Goal: Transaction & Acquisition: Purchase product/service

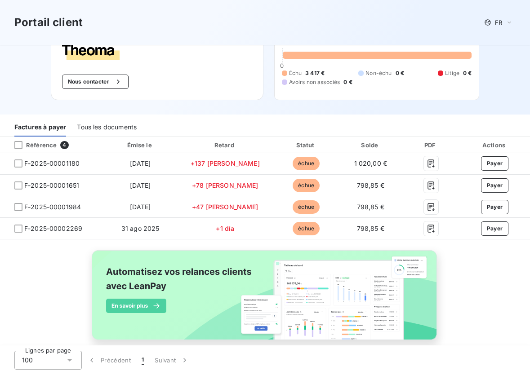
scroll to position [48, 0]
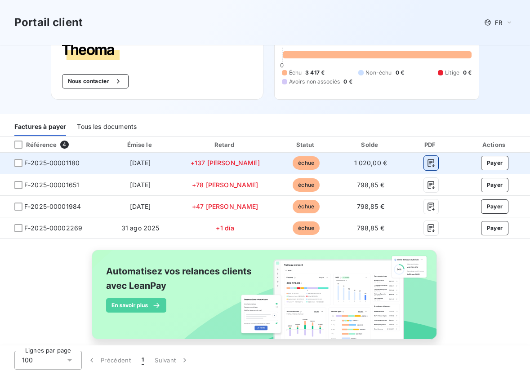
click at [427, 166] on icon "button" at bounding box center [431, 163] width 9 height 9
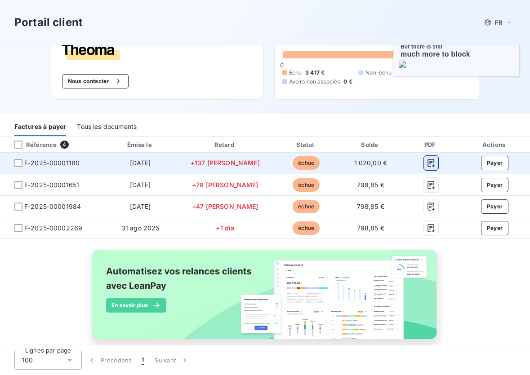
click at [427, 166] on icon "button" at bounding box center [431, 163] width 9 height 9
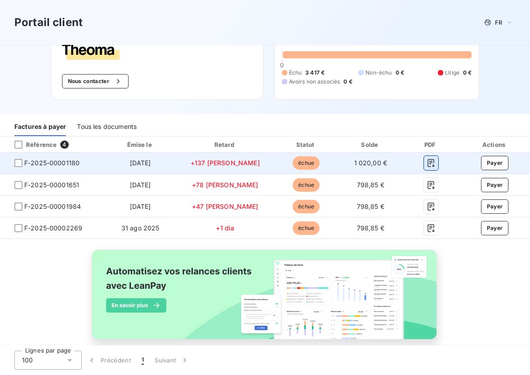
click at [427, 159] on icon "button" at bounding box center [431, 163] width 9 height 9
click at [427, 162] on icon "button" at bounding box center [430, 164] width 7 height 8
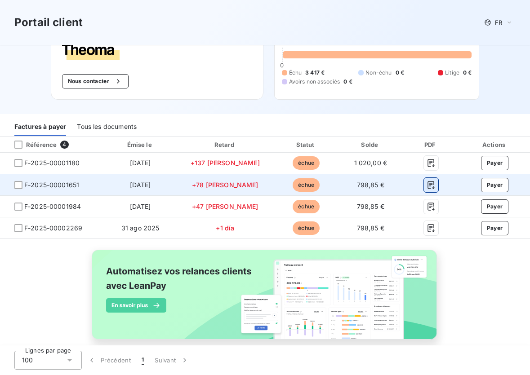
click at [427, 186] on icon "button" at bounding box center [431, 185] width 9 height 9
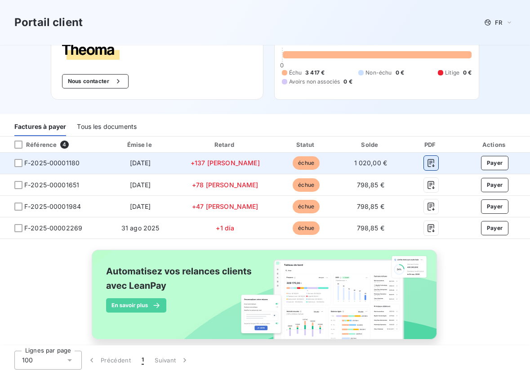
click at [427, 163] on icon "button" at bounding box center [431, 163] width 9 height 9
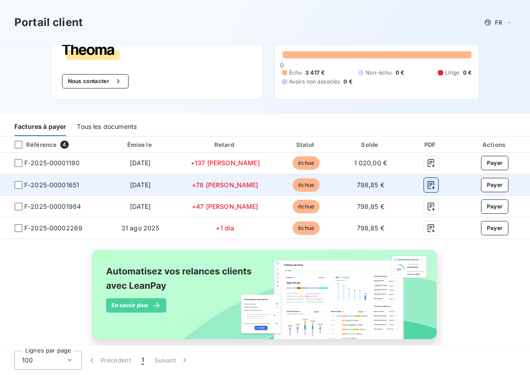
click at [427, 186] on icon "button" at bounding box center [431, 185] width 9 height 9
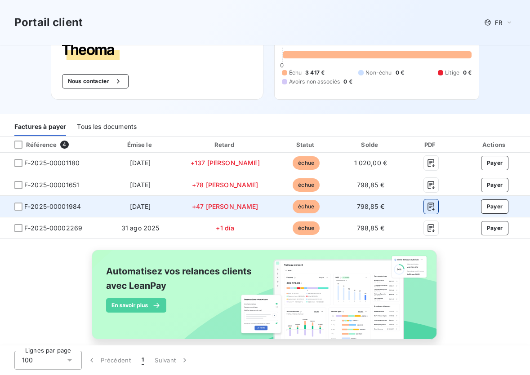
click at [427, 208] on icon "button" at bounding box center [431, 206] width 9 height 9
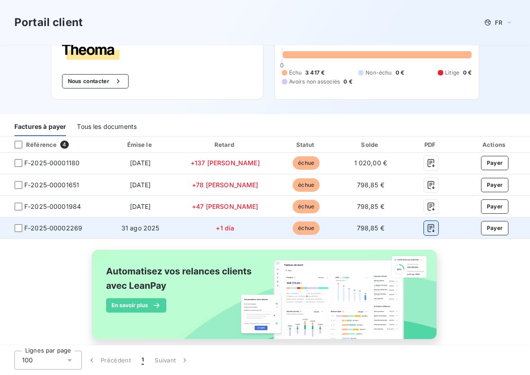
click at [427, 228] on icon "button" at bounding box center [431, 228] width 9 height 9
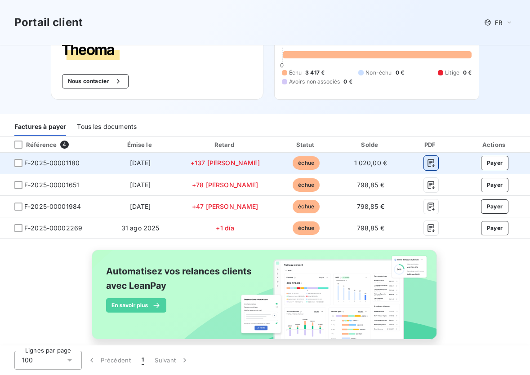
click at [428, 162] on icon "button" at bounding box center [431, 163] width 9 height 9
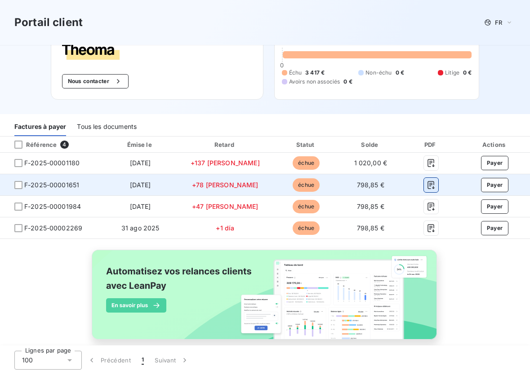
click at [427, 184] on icon "button" at bounding box center [431, 185] width 9 height 9
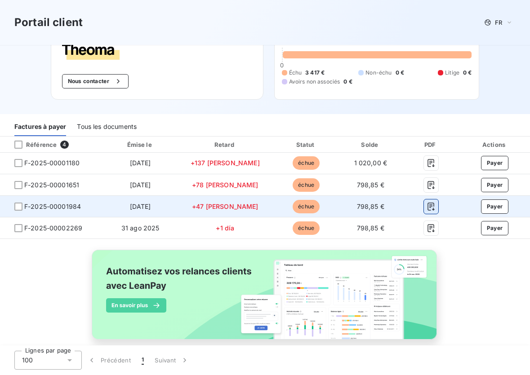
click at [428, 205] on icon "button" at bounding box center [431, 206] width 9 height 9
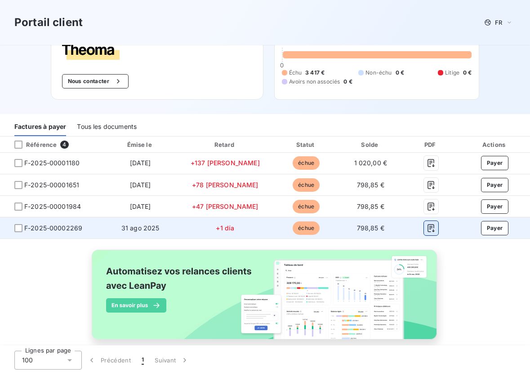
click at [427, 230] on icon "button" at bounding box center [431, 228] width 9 height 9
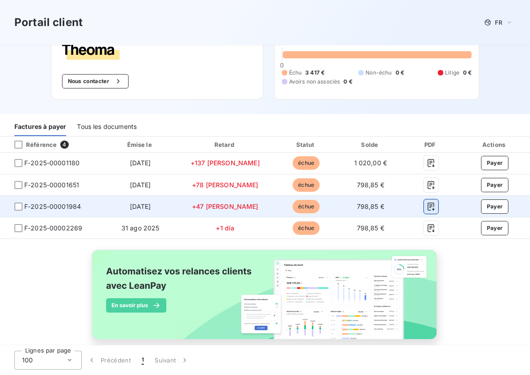
click at [427, 204] on icon "button" at bounding box center [430, 207] width 7 height 8
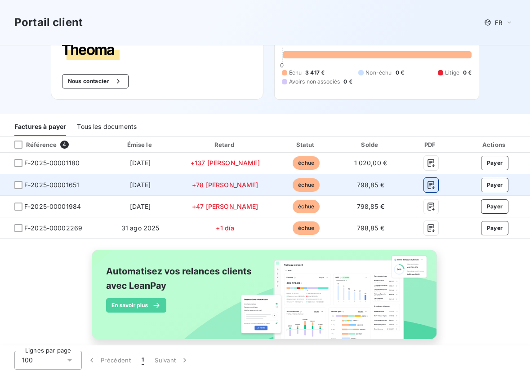
click at [427, 187] on icon "button" at bounding box center [430, 185] width 7 height 8
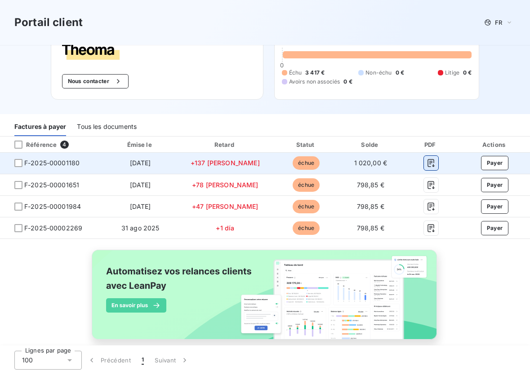
click at [427, 161] on icon "button" at bounding box center [430, 164] width 7 height 8
drag, startPoint x: 372, startPoint y: 164, endPoint x: 335, endPoint y: 164, distance: 36.9
click at [339, 164] on td "1 020,00 €" at bounding box center [370, 164] width 63 height 22
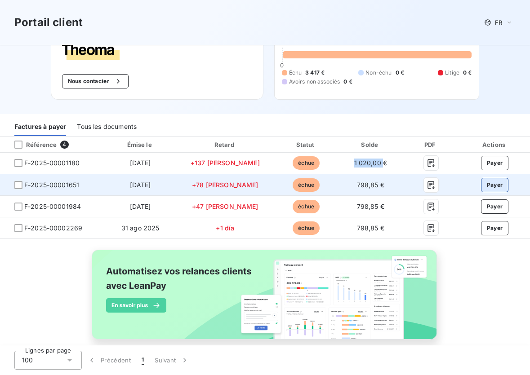
click at [498, 188] on button "Payer" at bounding box center [495, 185] width 28 height 14
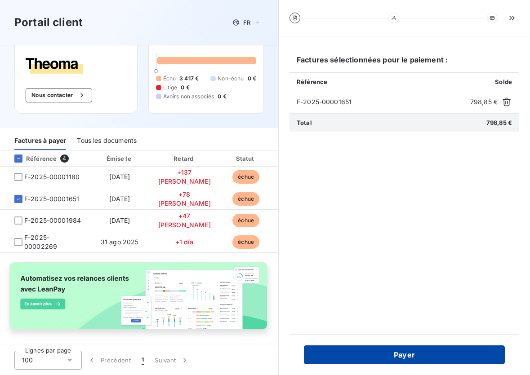
click at [449, 355] on button "Payer" at bounding box center [404, 355] width 201 height 19
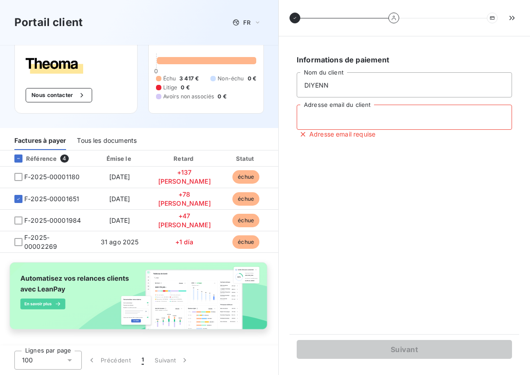
click at [378, 119] on input "Adresse email du client" at bounding box center [404, 117] width 215 height 25
type input "ideesetrenovation@diyenn.com"
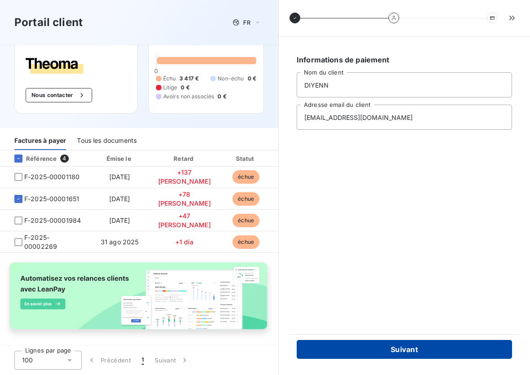
click at [439, 344] on button "Suivant" at bounding box center [404, 349] width 215 height 19
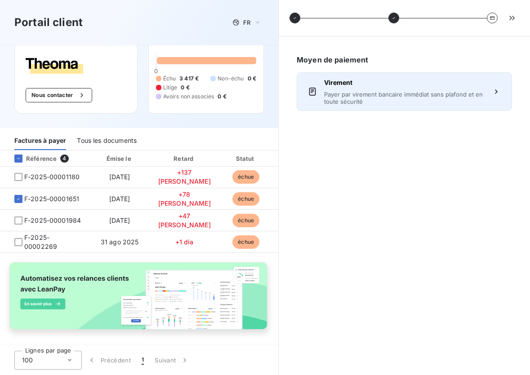
click at [430, 103] on span "Payer par virement bancaire immédiat sans plafond et en toute sécurité" at bounding box center [404, 98] width 160 height 14
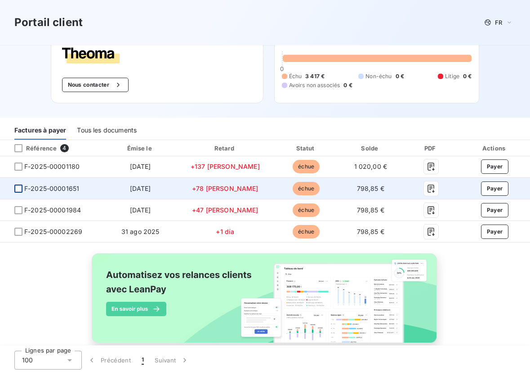
click at [17, 190] on div at bounding box center [18, 189] width 8 height 8
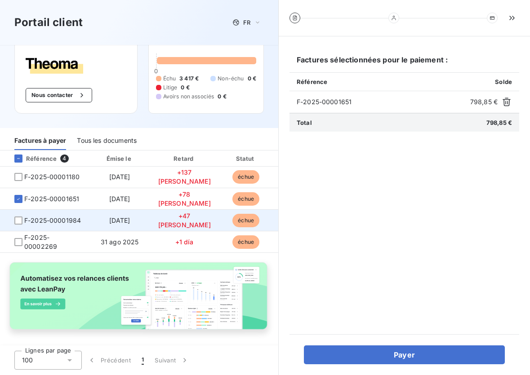
click at [20, 216] on span "F-2025-00001984" at bounding box center [44, 220] width 74 height 9
click at [20, 217] on div at bounding box center [18, 221] width 8 height 8
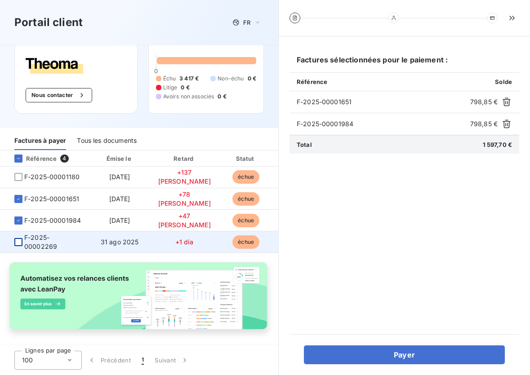
click at [17, 239] on div at bounding box center [18, 242] width 8 height 8
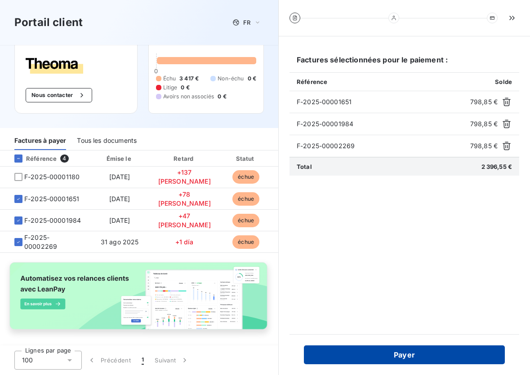
click at [435, 352] on button "Payer" at bounding box center [404, 355] width 201 height 19
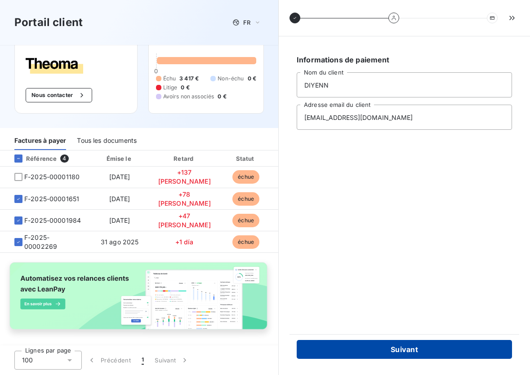
click at [416, 349] on button "Suivant" at bounding box center [404, 349] width 215 height 19
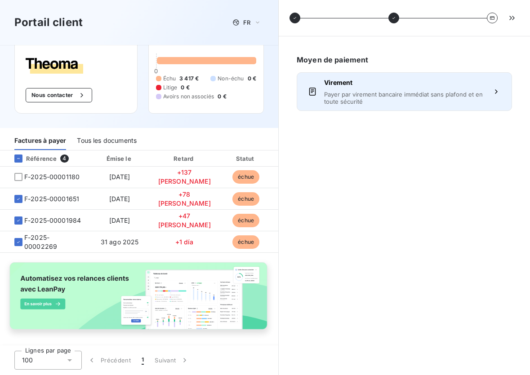
click at [433, 100] on span "Payer par virement bancaire immédiat sans plafond et en toute sécurité" at bounding box center [404, 98] width 160 height 14
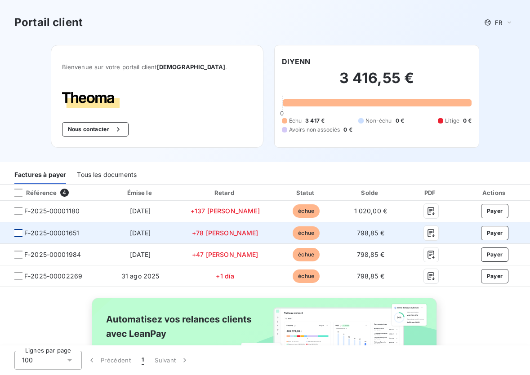
click at [16, 235] on div at bounding box center [18, 233] width 8 height 8
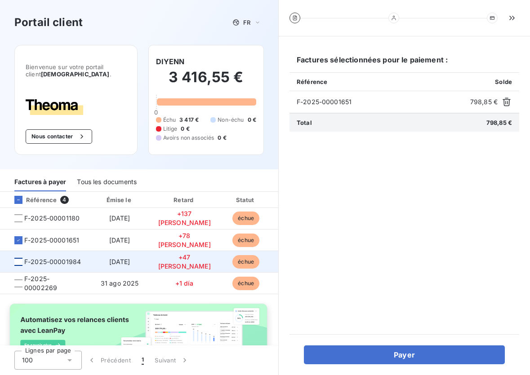
click at [20, 258] on div at bounding box center [18, 262] width 8 height 8
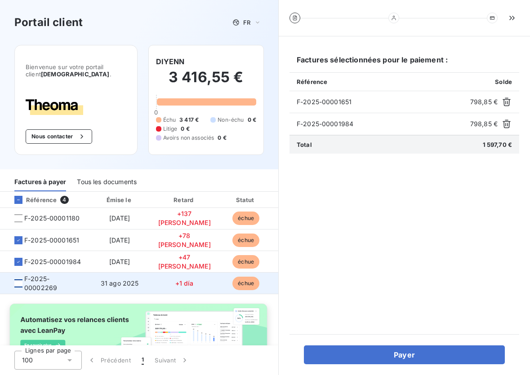
click at [19, 286] on div at bounding box center [18, 284] width 8 height 8
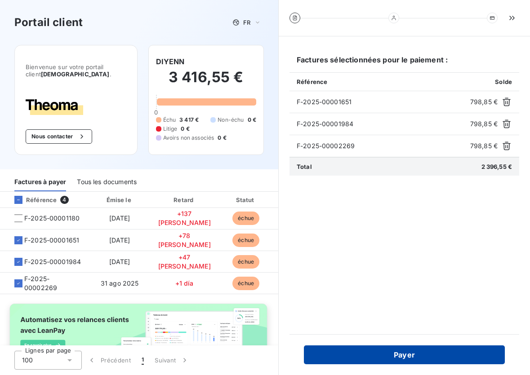
click at [439, 351] on button "Payer" at bounding box center [404, 355] width 201 height 19
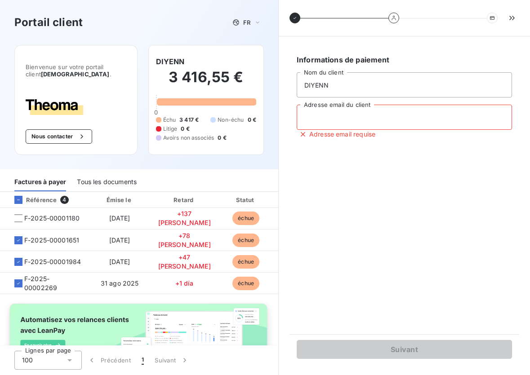
click at [394, 127] on input "Adresse email du client" at bounding box center [404, 117] width 215 height 25
type input "ideesetrenovation@diyenn.com"
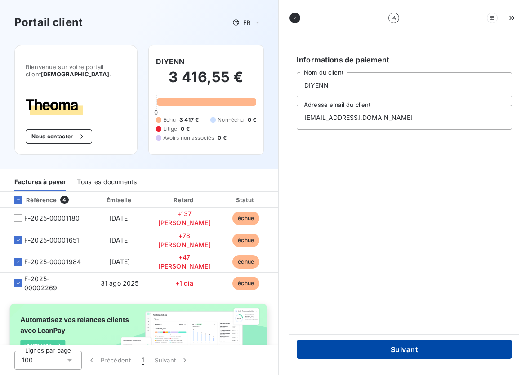
click at [418, 346] on button "Suivant" at bounding box center [404, 349] width 215 height 19
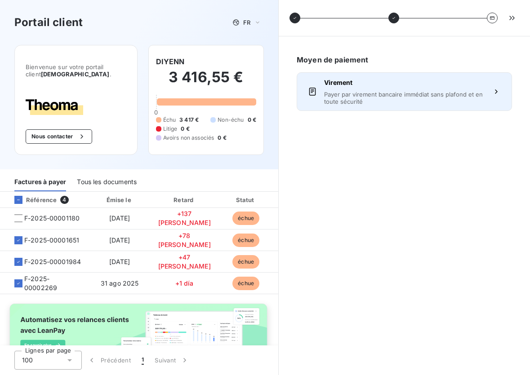
click at [427, 101] on span "Payer par virement bancaire immédiat sans plafond et en toute sécurité" at bounding box center [404, 98] width 160 height 14
